Goal: Task Accomplishment & Management: Manage account settings

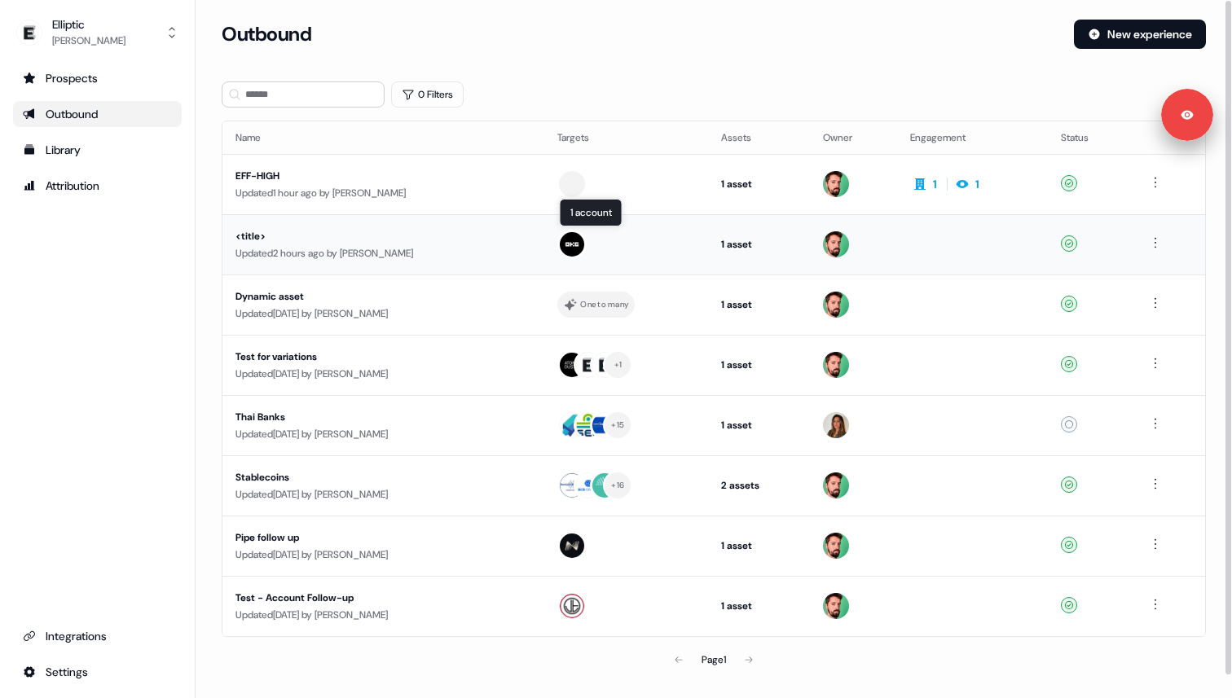
click at [682, 248] on div at bounding box center [625, 244] width 137 height 29
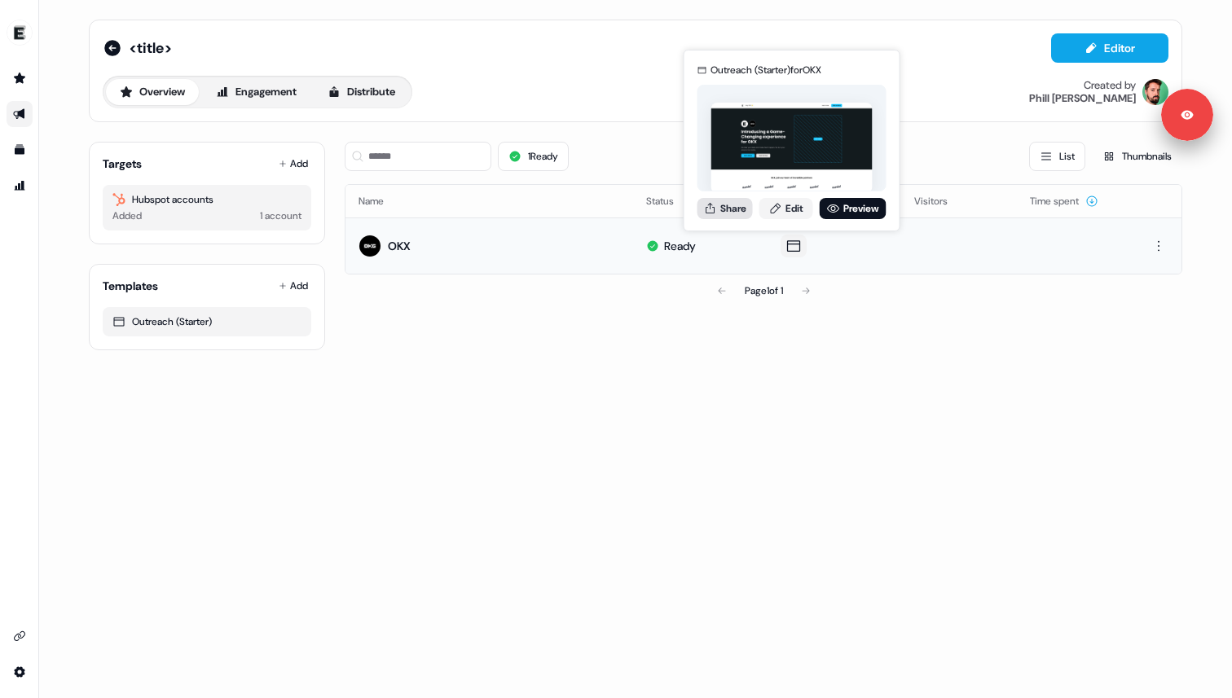
click at [729, 206] on button "Share" at bounding box center [725, 208] width 55 height 21
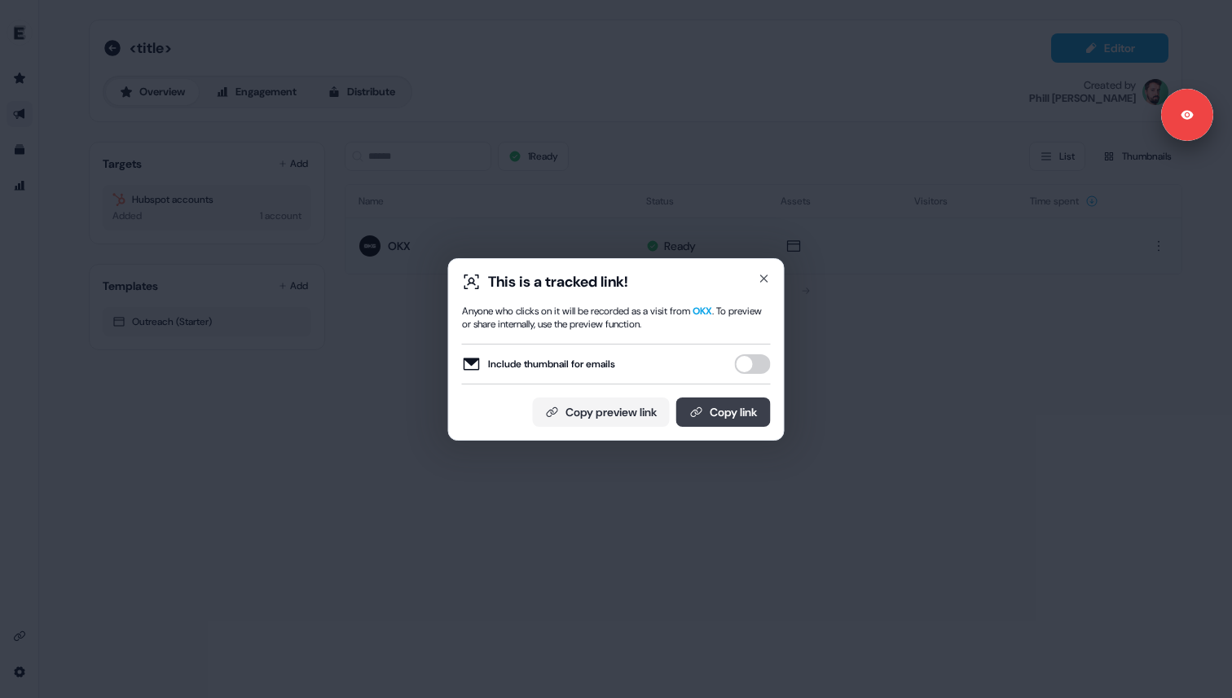
click at [693, 411] on icon at bounding box center [695, 412] width 11 height 10
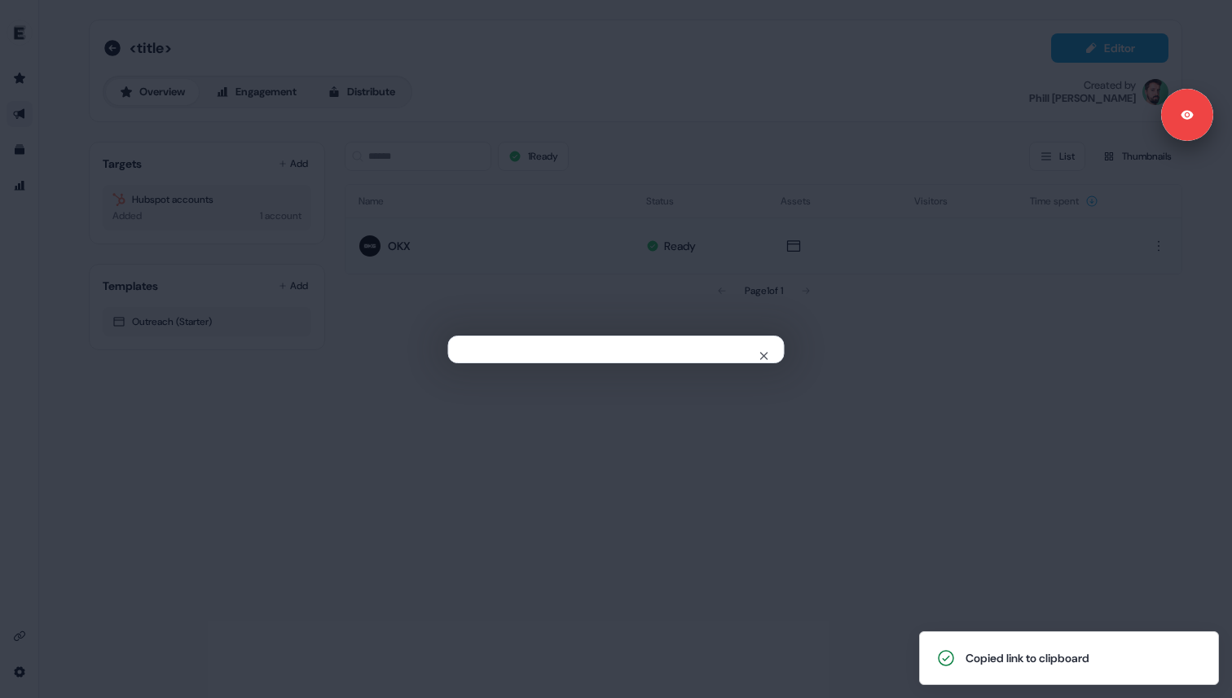
click at [935, 301] on div "Close" at bounding box center [616, 349] width 1232 height 698
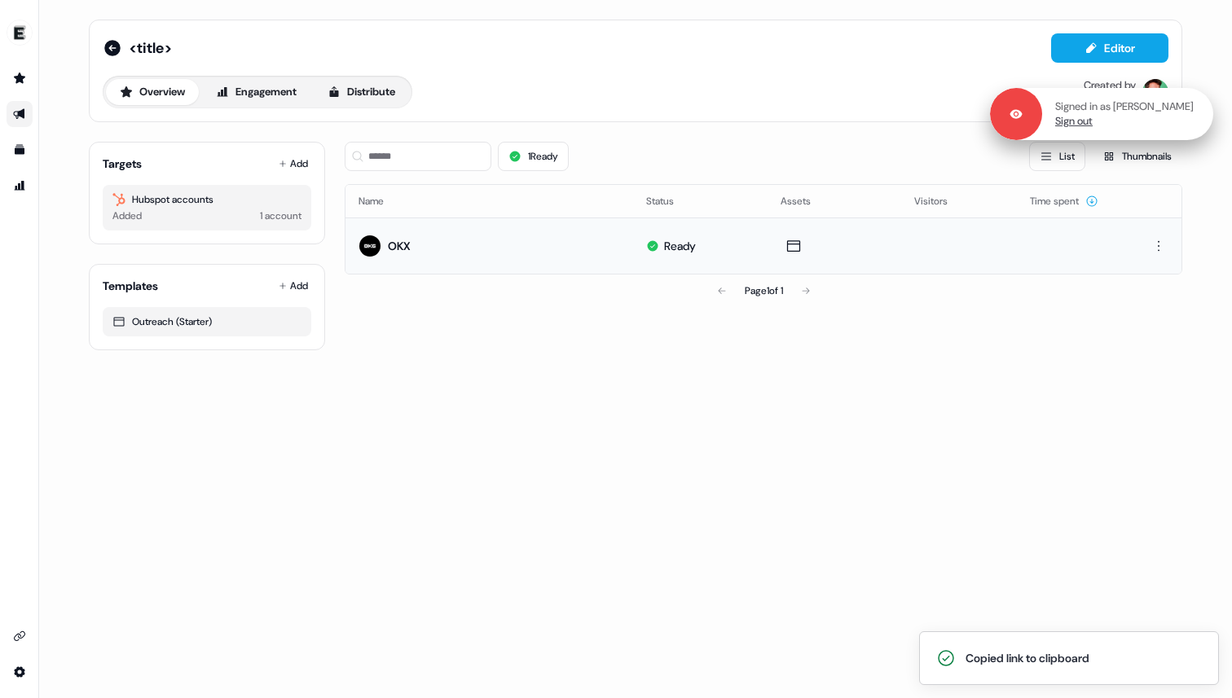
click at [1093, 125] on link "Sign out" at bounding box center [1073, 121] width 37 height 15
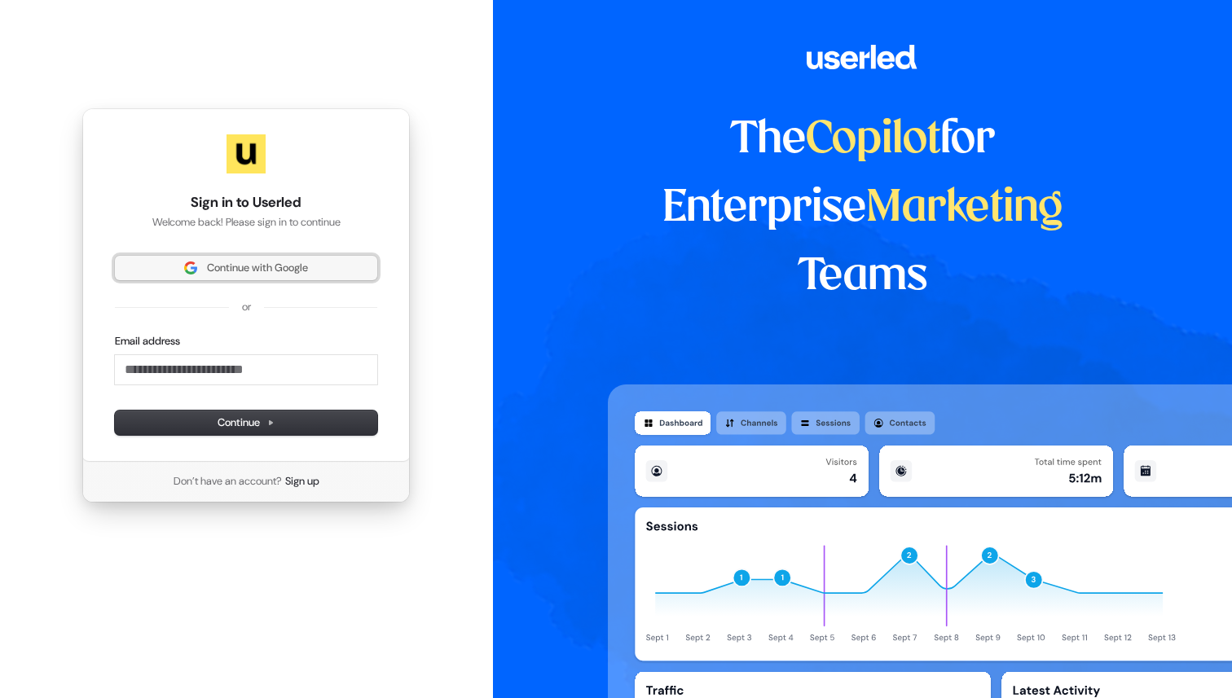
click at [322, 262] on span "Continue with Google" at bounding box center [246, 268] width 243 height 15
